Goal: Information Seeking & Learning: Understand process/instructions

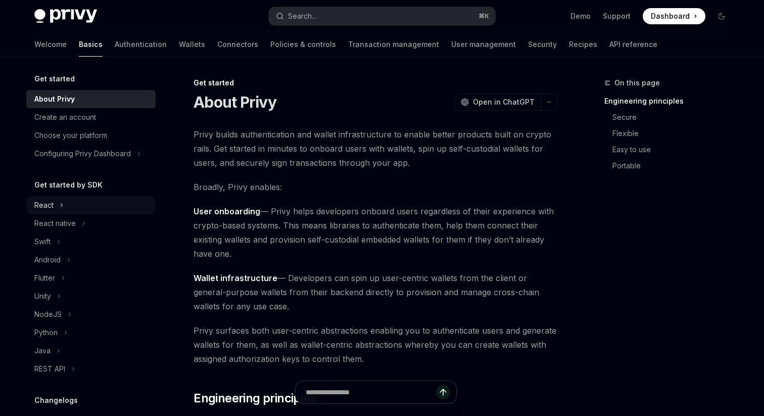
scroll to position [55, 0]
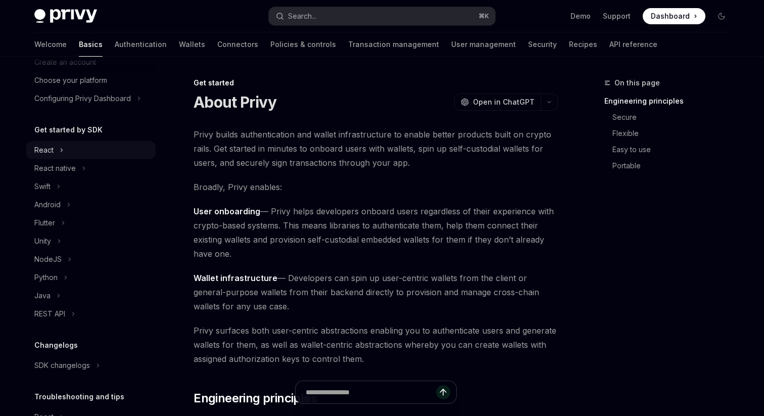
click at [68, 146] on div "React" at bounding box center [90, 150] width 129 height 18
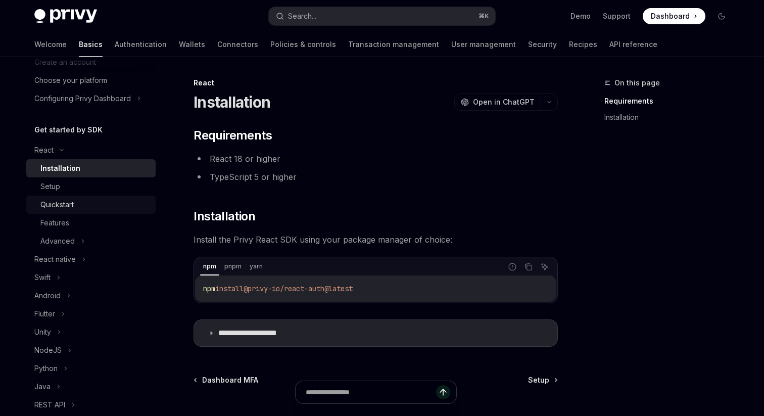
click at [70, 205] on div "Quickstart" at bounding box center [56, 205] width 33 height 12
type textarea "*"
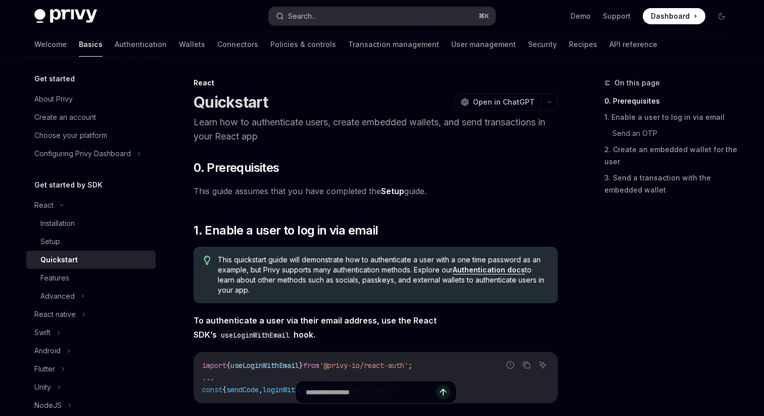
click at [347, 16] on button "Search... ⌘ K" at bounding box center [382, 16] width 226 height 18
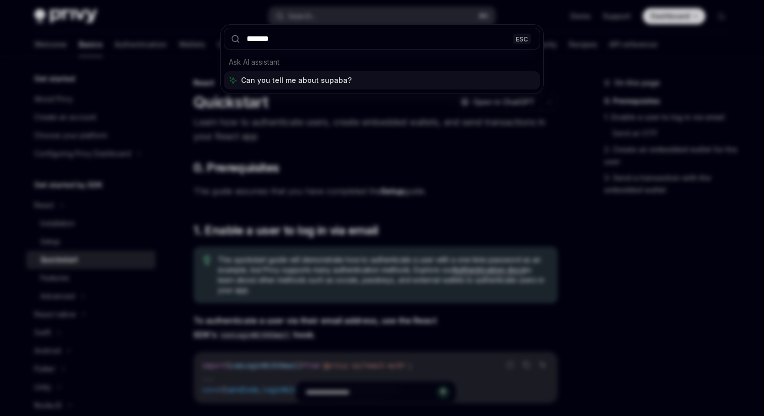
type input "********"
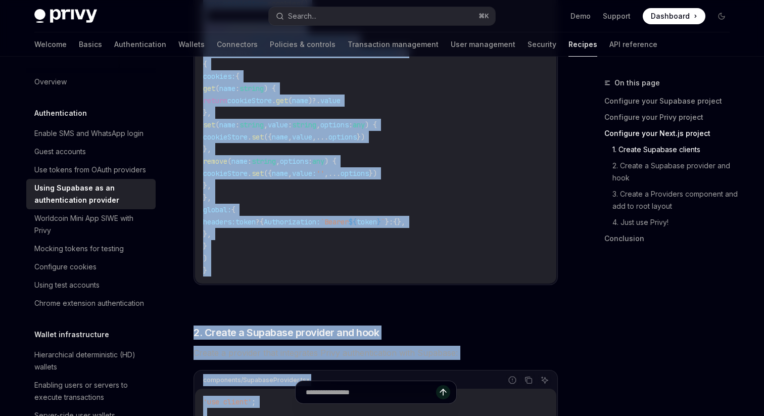
scroll to position [720, 0]
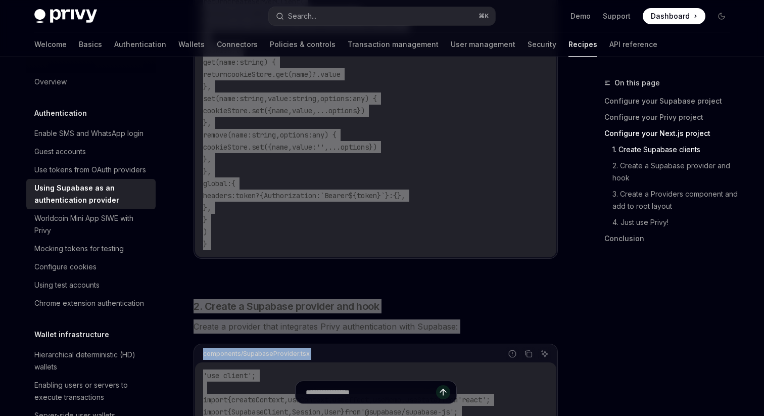
drag, startPoint x: 197, startPoint y: 91, endPoint x: 438, endPoint y: 415, distance: 403.4
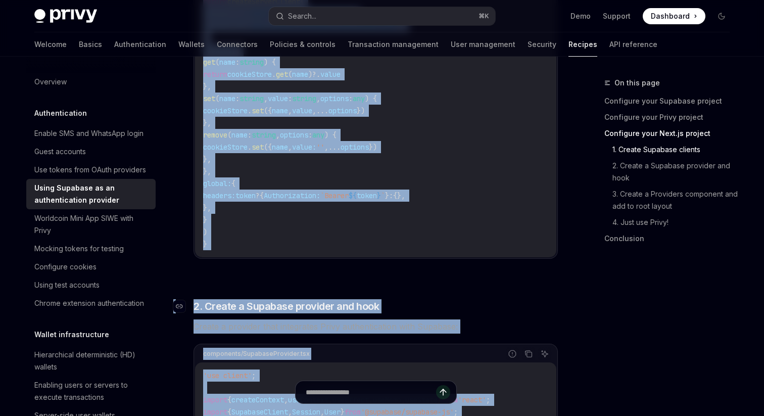
click at [410, 309] on h3 "​ 2. Create a Supabase provider and hook" at bounding box center [376, 306] width 364 height 14
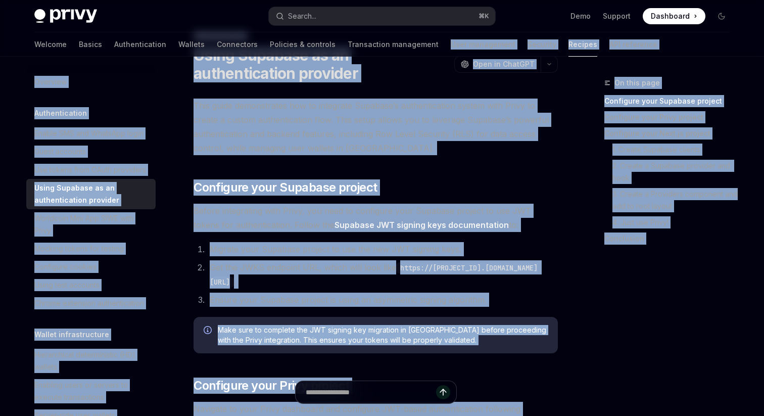
scroll to position [19, 0]
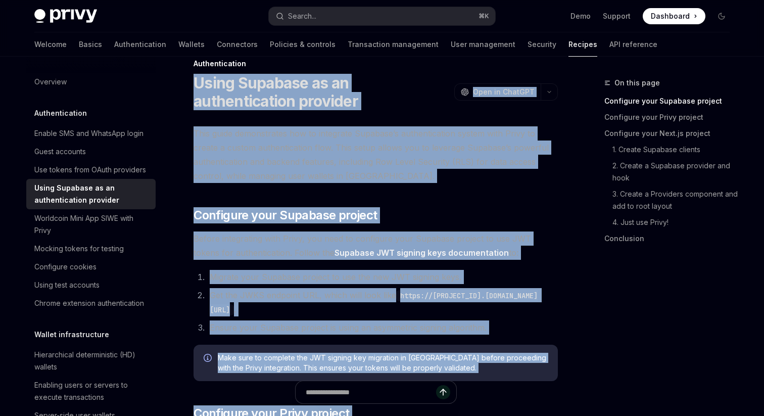
drag, startPoint x: 288, startPoint y: 247, endPoint x: 198, endPoint y: 78, distance: 190.8
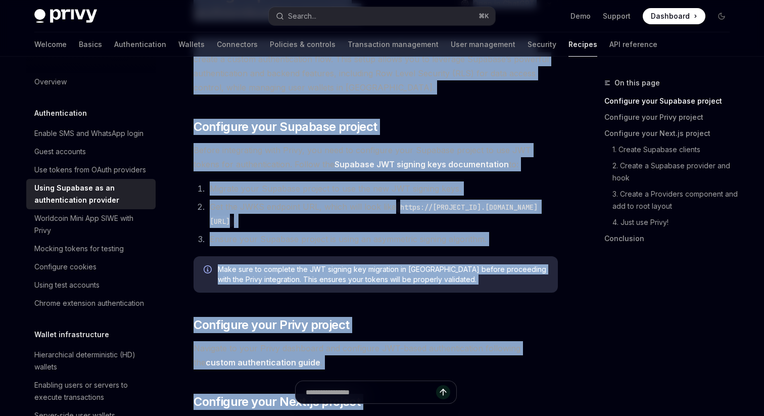
scroll to position [109, 0]
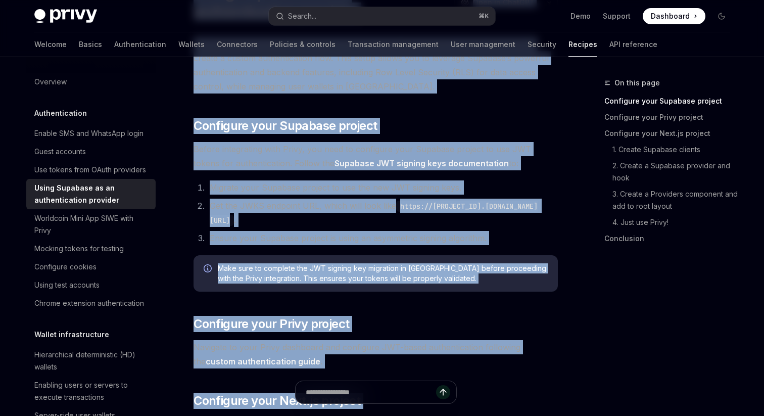
copy div "Lorem Ipsumdol si am consecteturadi elitsedd EiusMO Temp in UtlaBOR EtdoLO Magn…"
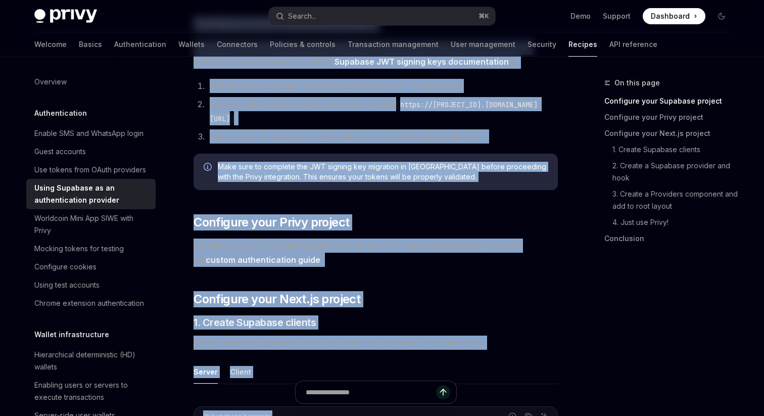
scroll to position [208, 0]
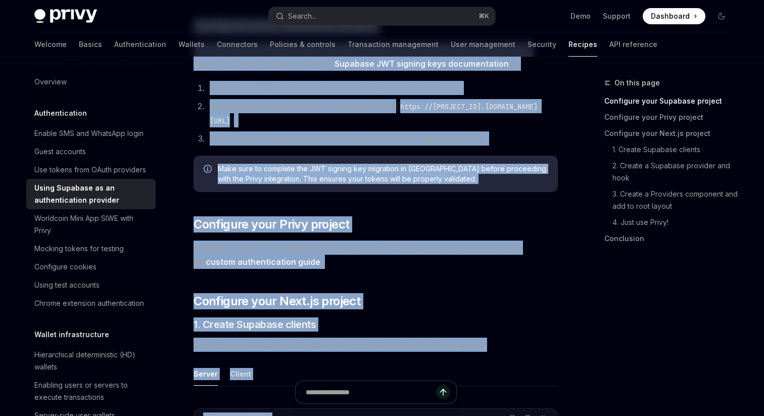
copy div "Lorem Ipsumdol si am consecteturadi elitsedd EiusMO Temp in UtlaBOR EtdoLO Magn…"
click at [609, 49] on link "API reference" at bounding box center [633, 44] width 48 height 24
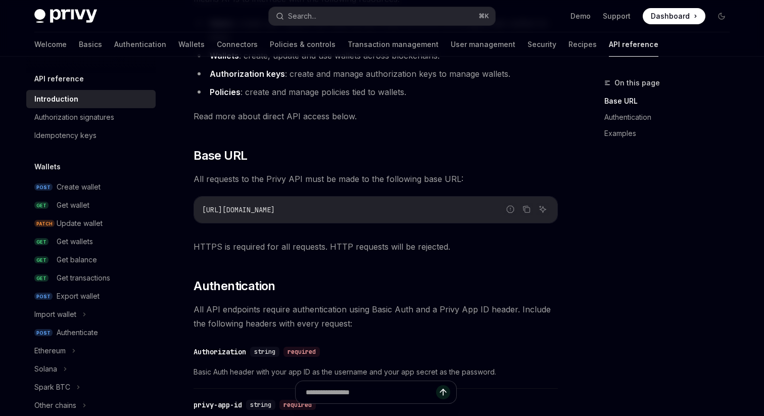
scroll to position [170, 0]
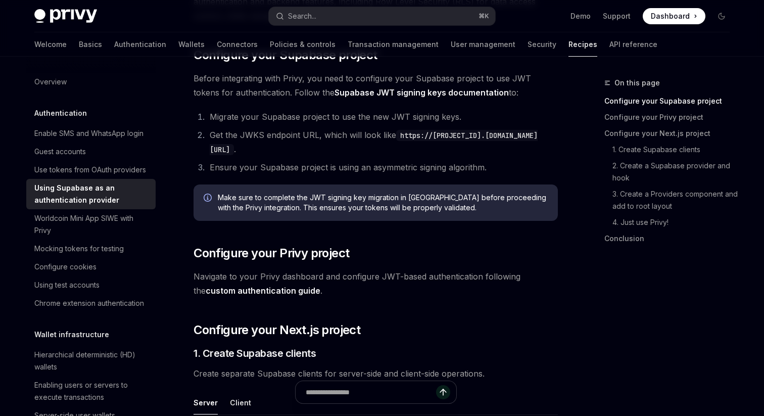
scroll to position [158, 0]
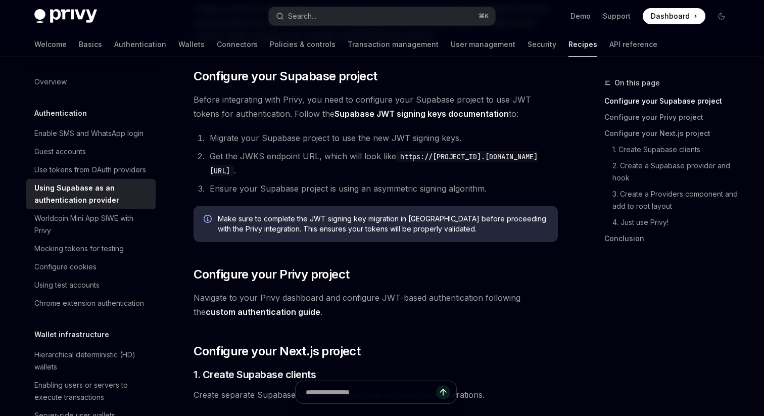
click at [390, 116] on link "Supabase JWT signing keys documentation" at bounding box center [422, 114] width 174 height 11
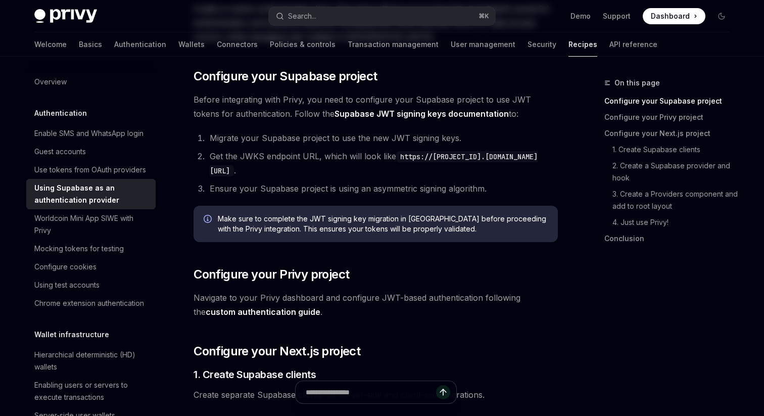
scroll to position [0, 0]
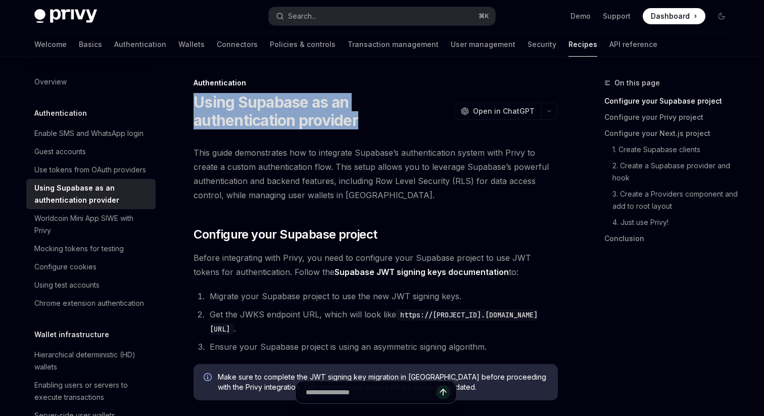
drag, startPoint x: 363, startPoint y: 121, endPoint x: 189, endPoint y: 105, distance: 174.6
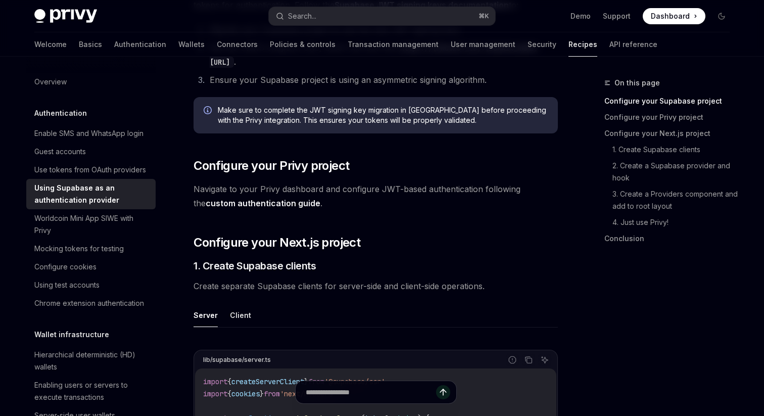
scroll to position [283, 0]
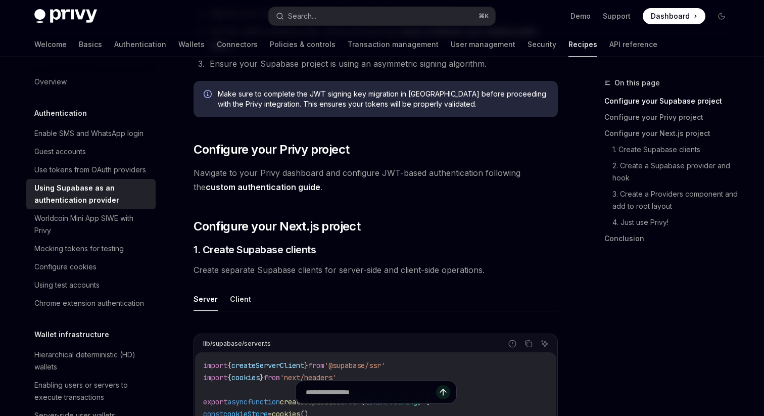
click at [280, 186] on link "custom authentication guide" at bounding box center [263, 187] width 115 height 11
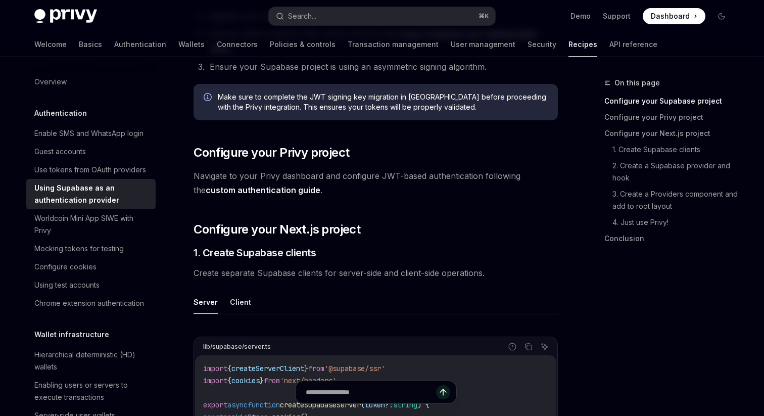
scroll to position [283, 0]
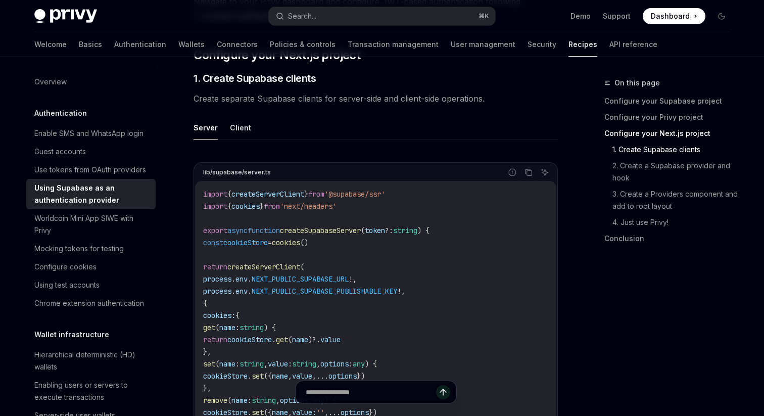
scroll to position [398, 0]
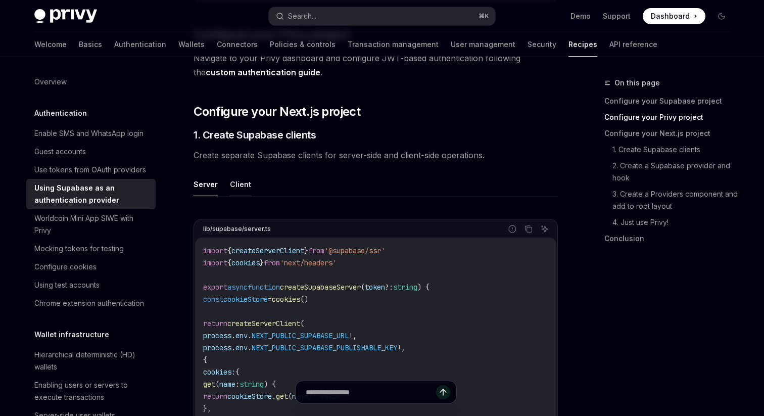
click at [239, 186] on button "Client" at bounding box center [240, 184] width 21 height 24
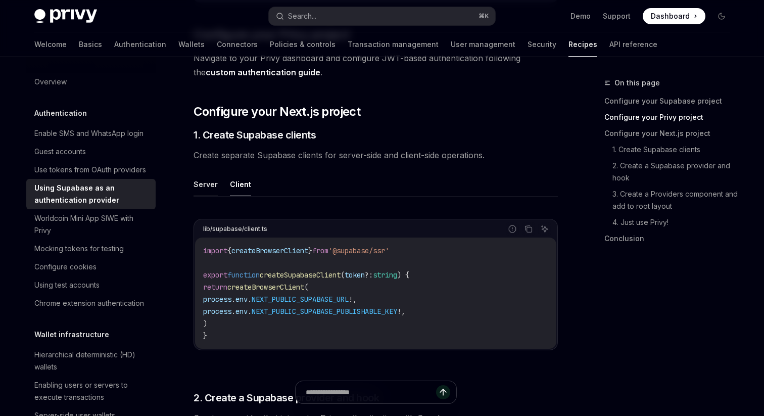
click at [207, 185] on button "Server" at bounding box center [206, 184] width 24 height 24
type textarea "*"
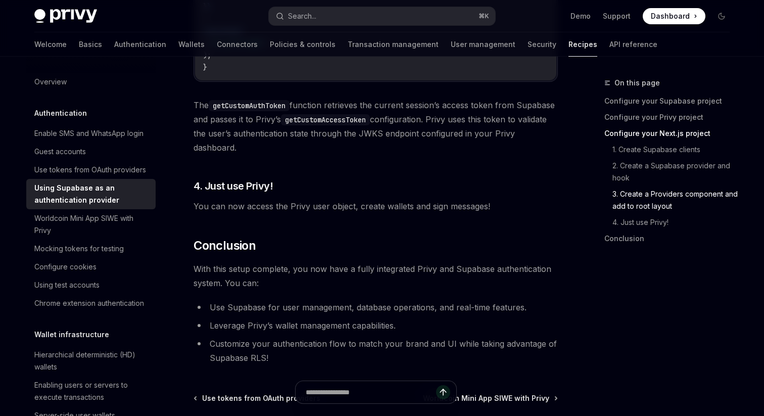
scroll to position [2517, 0]
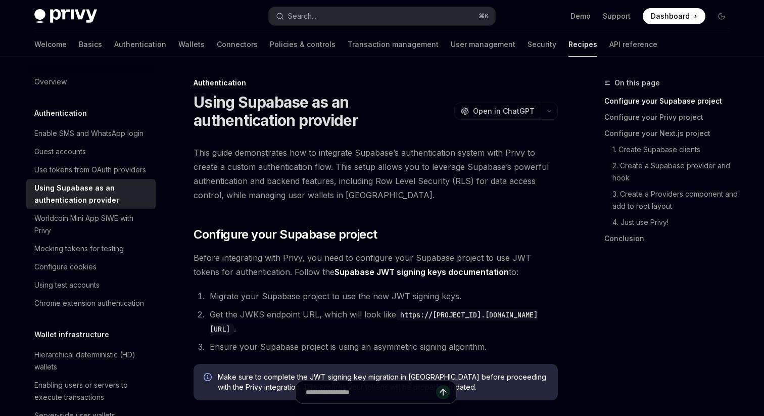
click at [674, 26] on div "Privy Docs home page Search... ⌘ K Demo Support Dashboard Dashboard Search..." at bounding box center [381, 16] width 695 height 32
click at [674, 20] on span "Dashboard" at bounding box center [670, 16] width 39 height 10
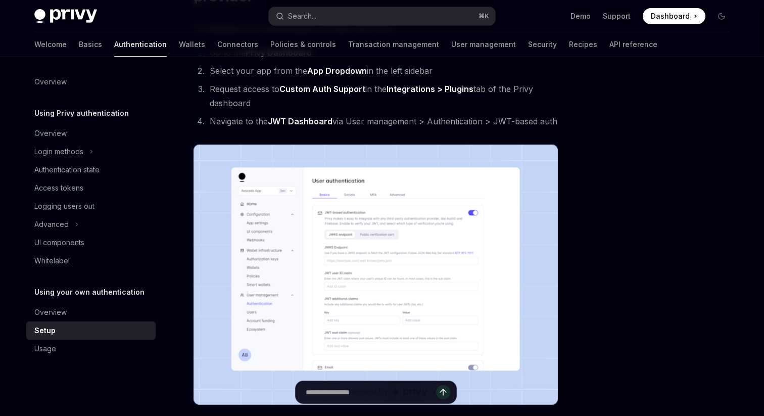
scroll to position [128, 0]
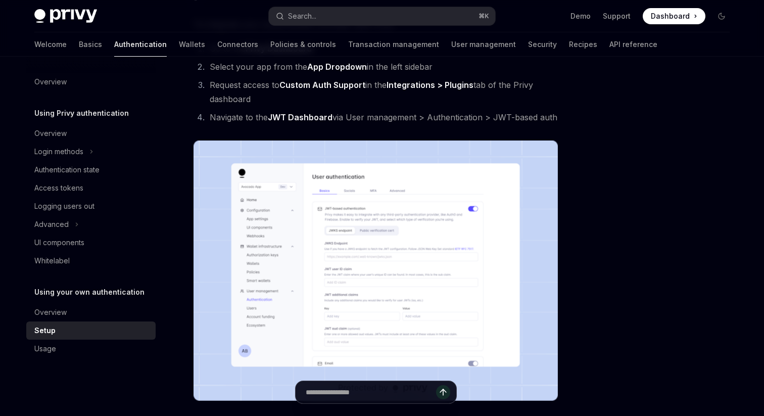
click at [346, 86] on strong "Custom Auth Support" at bounding box center [322, 85] width 86 height 10
click at [406, 99] on li "Request access to Custom Auth Support in the Integrations > Plugins tab of the …" at bounding box center [382, 92] width 351 height 28
click at [418, 86] on link "Integrations > Plugins" at bounding box center [430, 85] width 87 height 11
